Goal: Check status: Check status

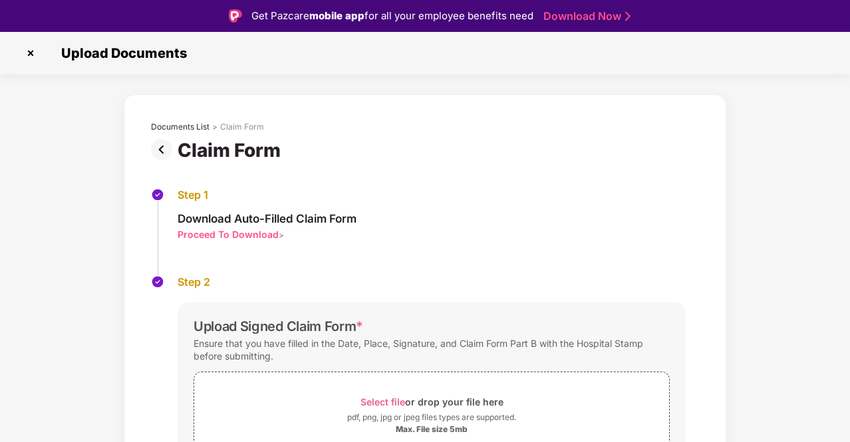
click at [32, 47] on img at bounding box center [30, 53] width 21 height 21
click at [186, 157] on div "Claim Form" at bounding box center [232, 150] width 108 height 23
click at [31, 53] on img at bounding box center [30, 53] width 21 height 21
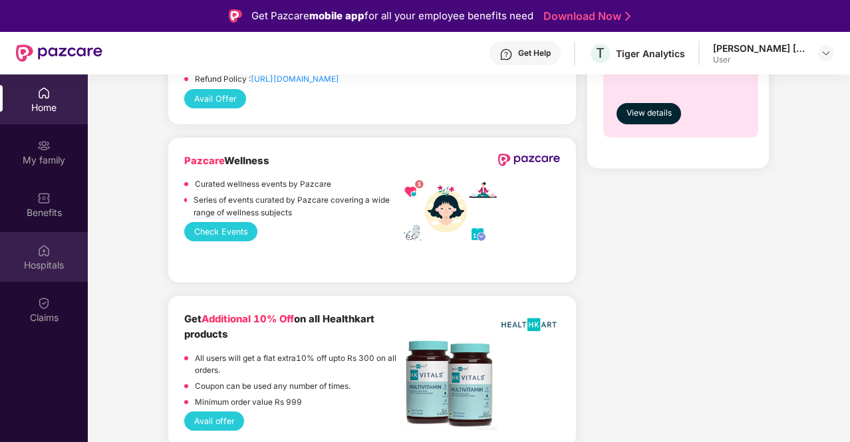
scroll to position [599, 0]
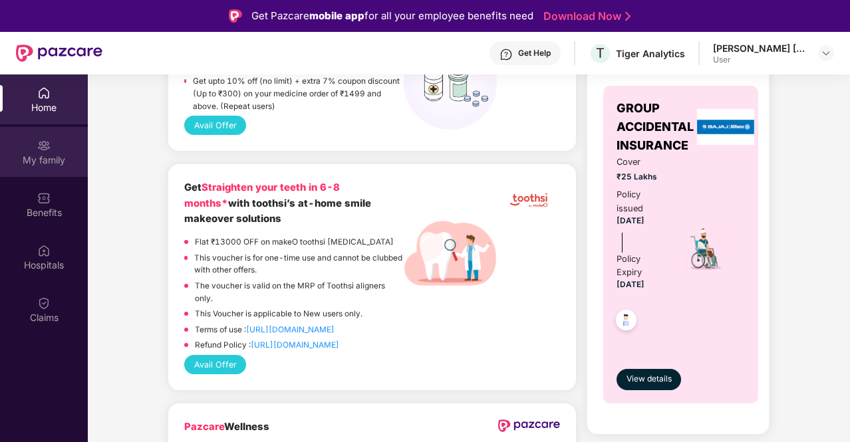
click at [32, 150] on div "My family" at bounding box center [44, 152] width 88 height 50
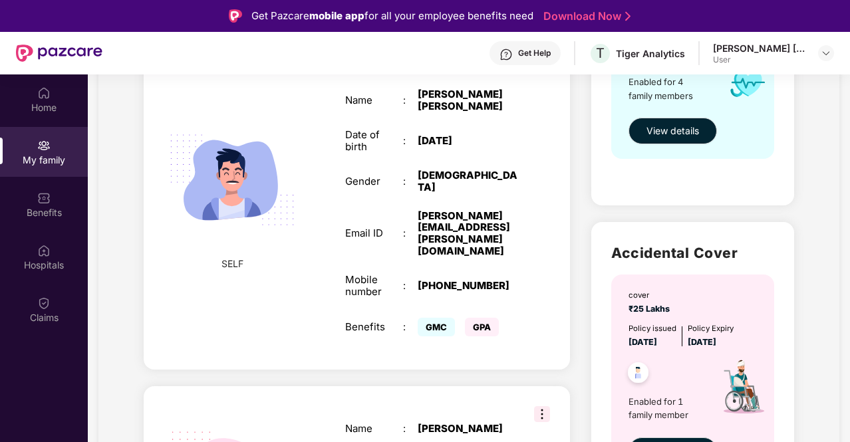
click at [4, 398] on div "Home My family Benefits Hospitals Claims" at bounding box center [44, 295] width 88 height 442
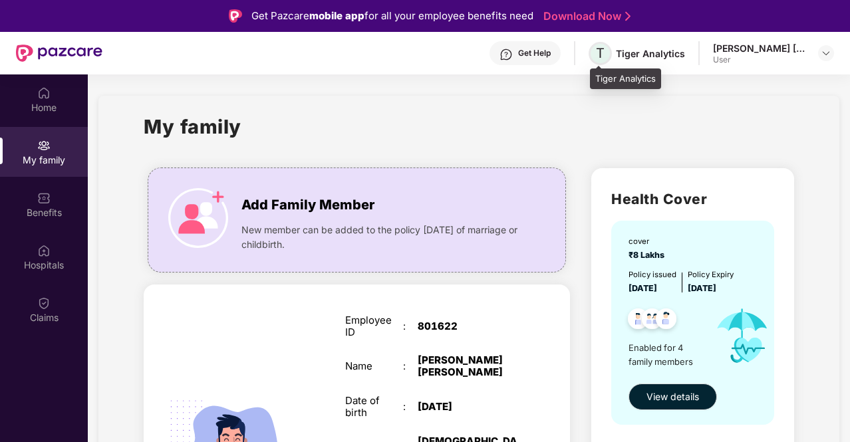
click at [592, 54] on span "T" at bounding box center [600, 53] width 23 height 23
click at [595, 54] on span "T" at bounding box center [600, 53] width 23 height 23
click at [601, 55] on span "T" at bounding box center [600, 53] width 9 height 16
click at [689, 115] on div "My family" at bounding box center [469, 135] width 650 height 46
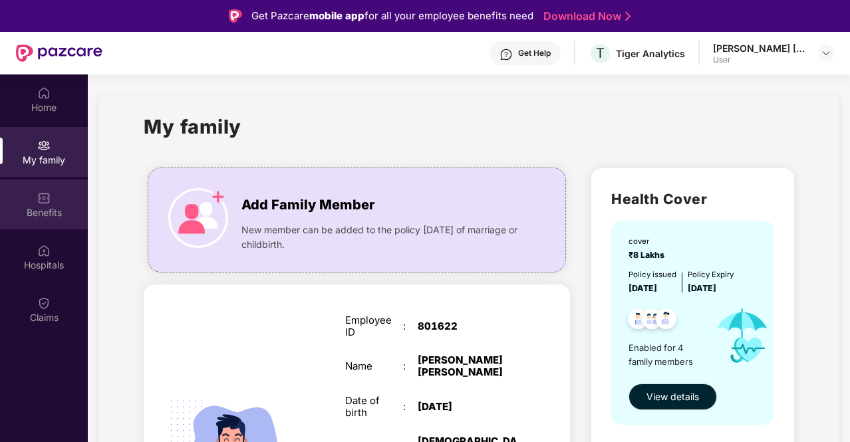
click at [65, 209] on div "Benefits" at bounding box center [44, 212] width 88 height 13
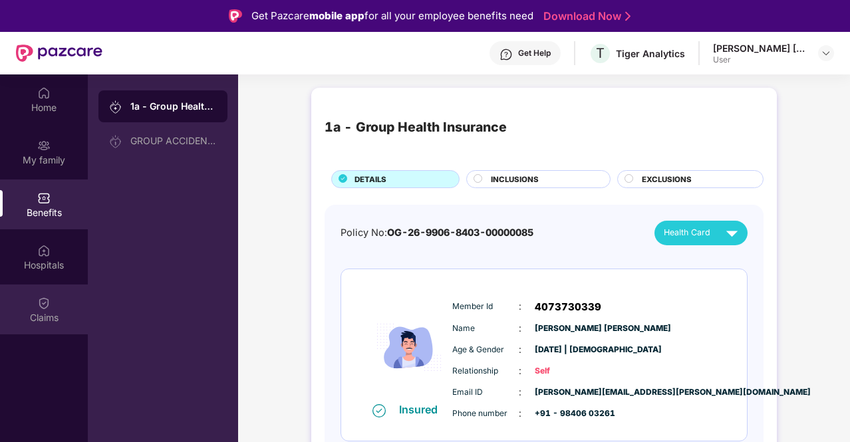
click at [43, 315] on div "Claims" at bounding box center [44, 317] width 88 height 13
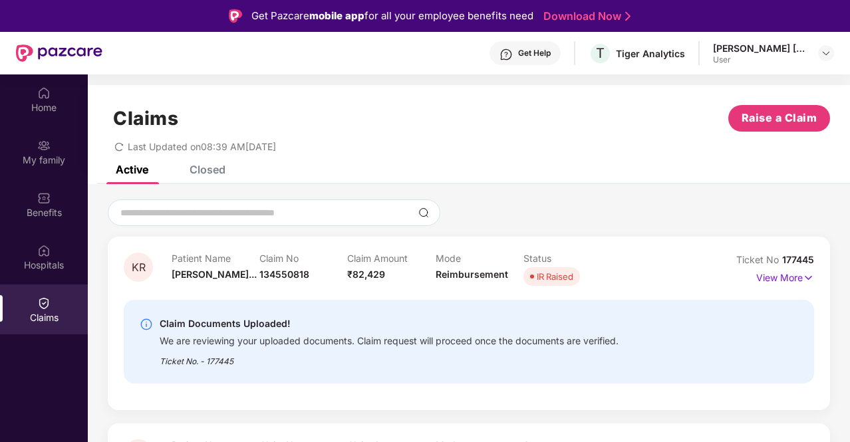
click at [568, 272] on div "IR Raised" at bounding box center [555, 276] width 37 height 13
click at [785, 277] on p "View More" at bounding box center [785, 276] width 58 height 18
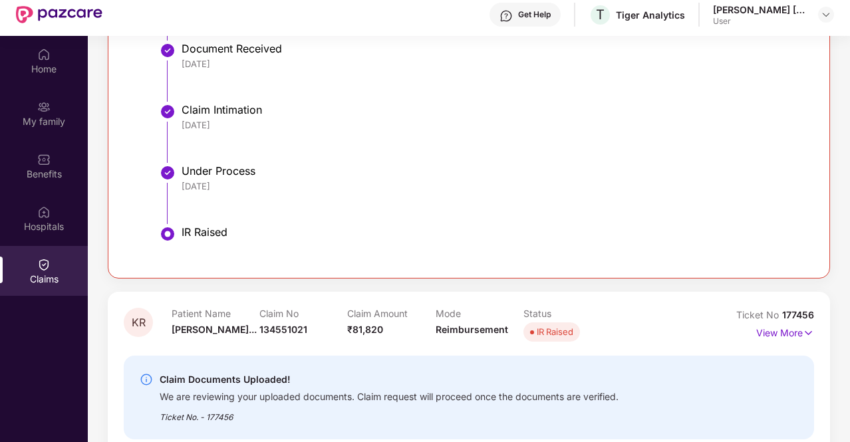
scroll to position [67, 0]
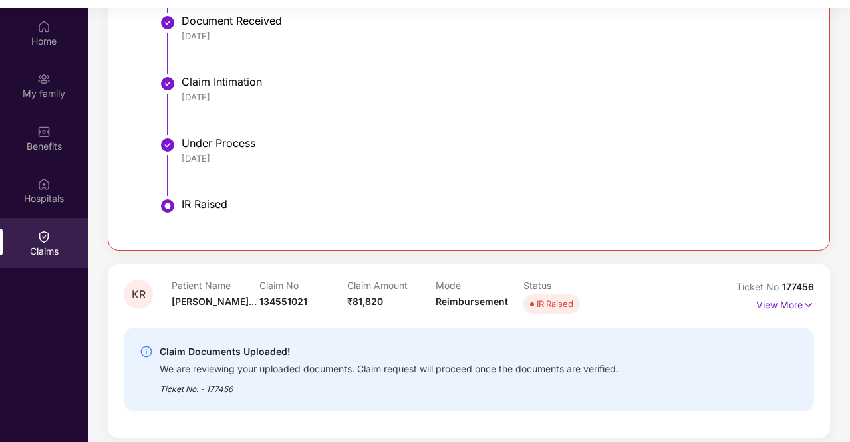
click at [551, 307] on div "IR Raised" at bounding box center [555, 303] width 37 height 13
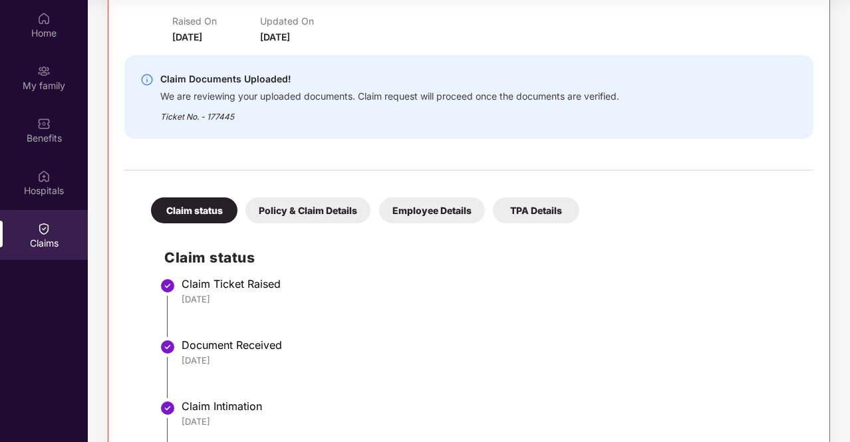
scroll to position [0, 0]
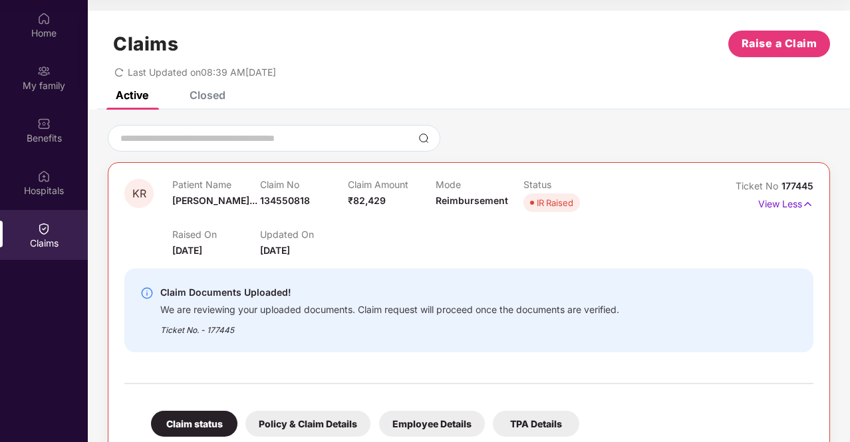
click at [468, 258] on div "Claim Documents Uploaded! We are reviewing your uploaded documents. Claim reque…" at bounding box center [468, 310] width 689 height 105
click at [210, 106] on div "Closed" at bounding box center [198, 94] width 56 height 29
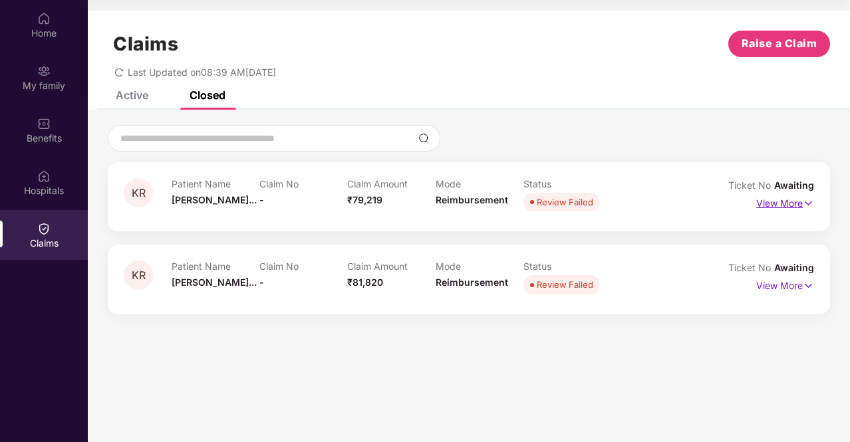
click at [791, 209] on p "View More" at bounding box center [785, 202] width 58 height 18
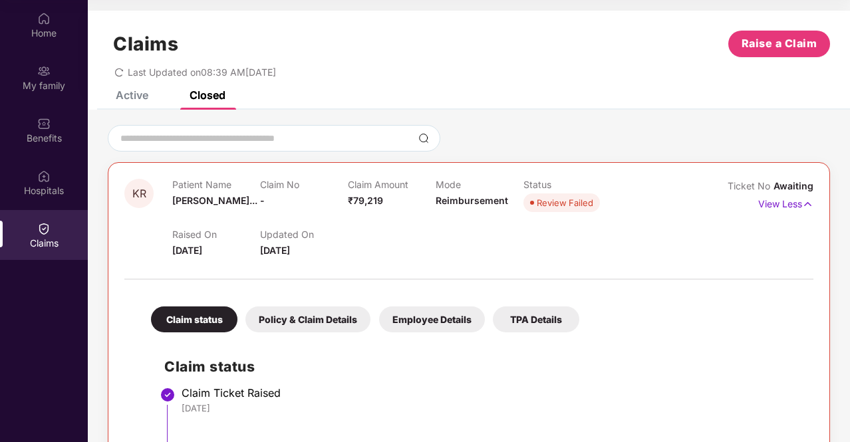
click at [134, 84] on div "Claims Raise a Claim Last Updated on 08:39 AM, 27 Sep 2025" at bounding box center [469, 51] width 762 height 80
click at [134, 92] on div "Active" at bounding box center [132, 94] width 33 height 13
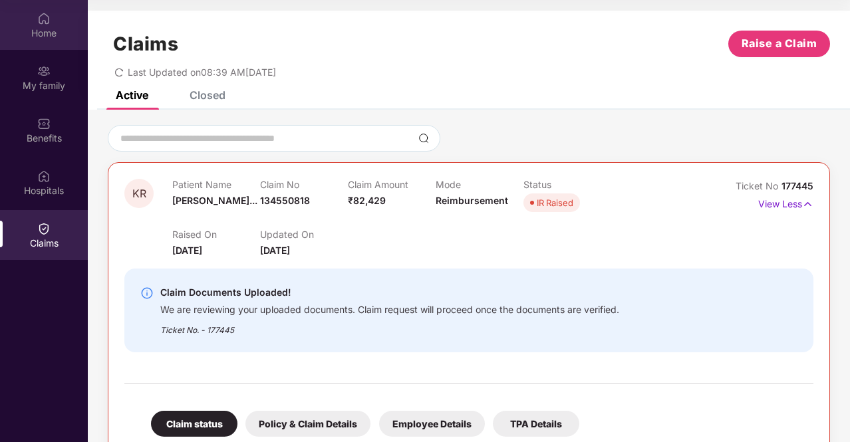
click at [49, 33] on div "Home" at bounding box center [44, 33] width 88 height 13
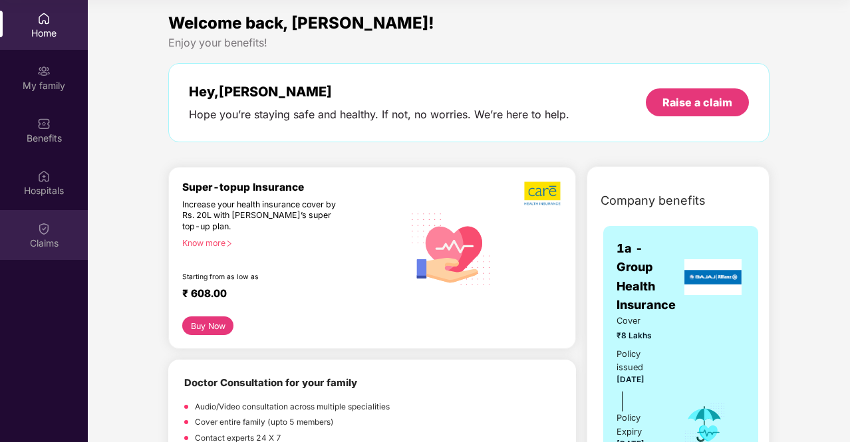
click at [50, 227] on img at bounding box center [43, 228] width 13 height 13
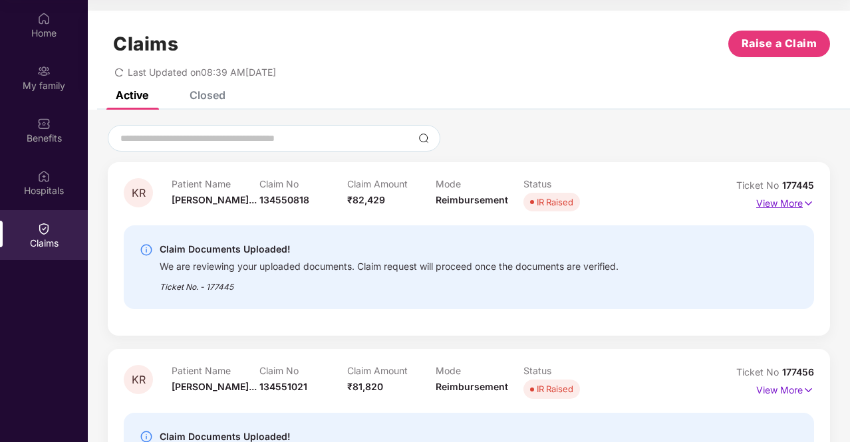
click at [758, 200] on p "View More" at bounding box center [785, 202] width 58 height 18
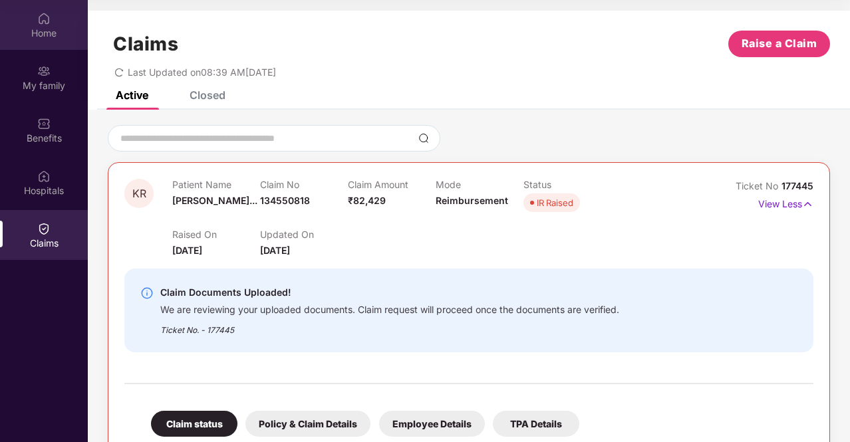
click at [25, 29] on div "Home" at bounding box center [44, 33] width 88 height 13
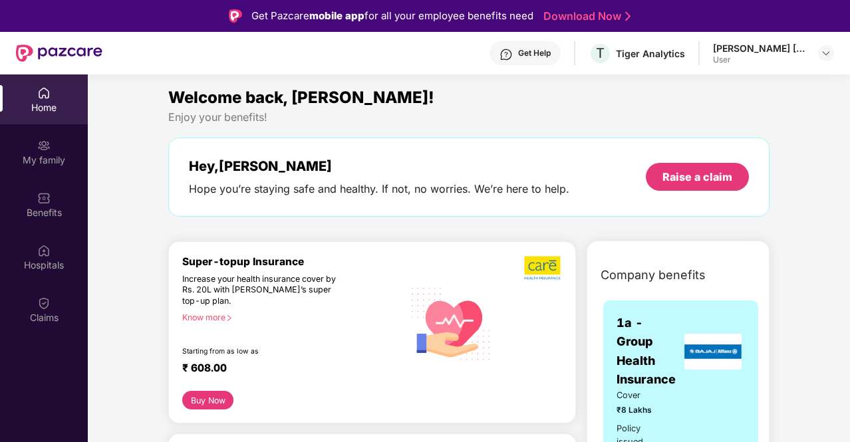
click at [758, 58] on div "User" at bounding box center [759, 60] width 93 height 11
click at [764, 51] on div "Gokul Varadachari Ravi" at bounding box center [759, 48] width 93 height 13
click at [831, 50] on div at bounding box center [826, 53] width 16 height 16
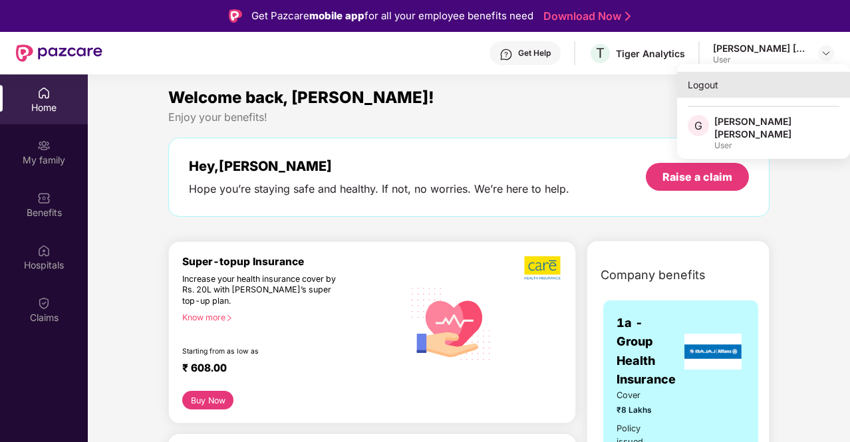
click at [705, 84] on div "Logout" at bounding box center [763, 85] width 173 height 26
